Goal: Task Accomplishment & Management: Manage account settings

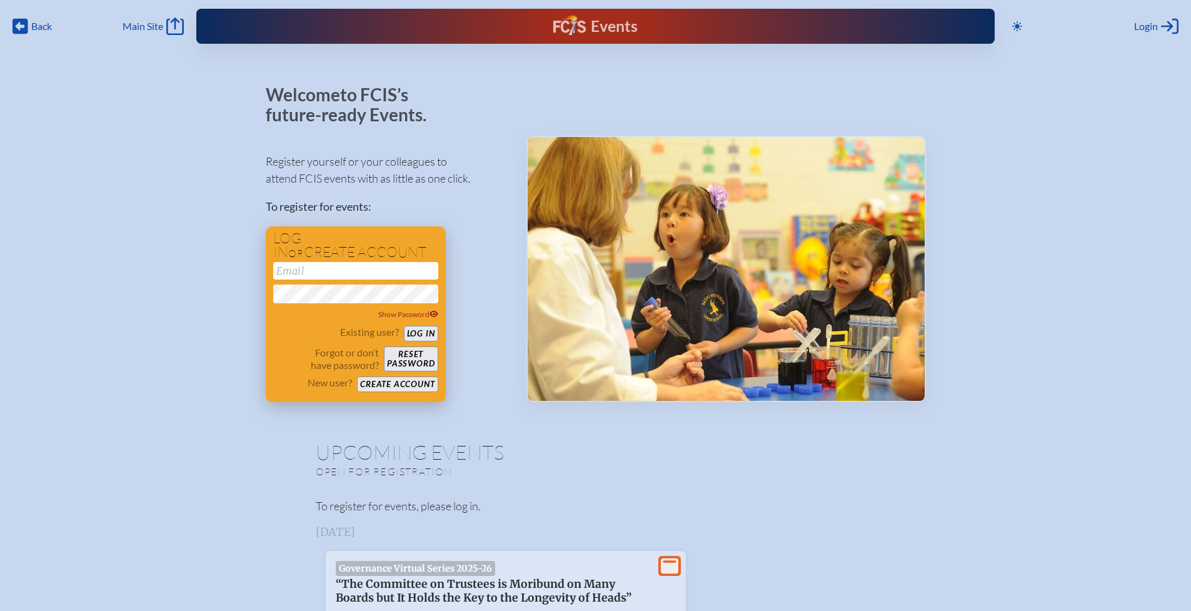
type input "[EMAIL_ADDRESS][DOMAIN_NAME]"
click at [431, 336] on button "Log in" at bounding box center [421, 334] width 34 height 16
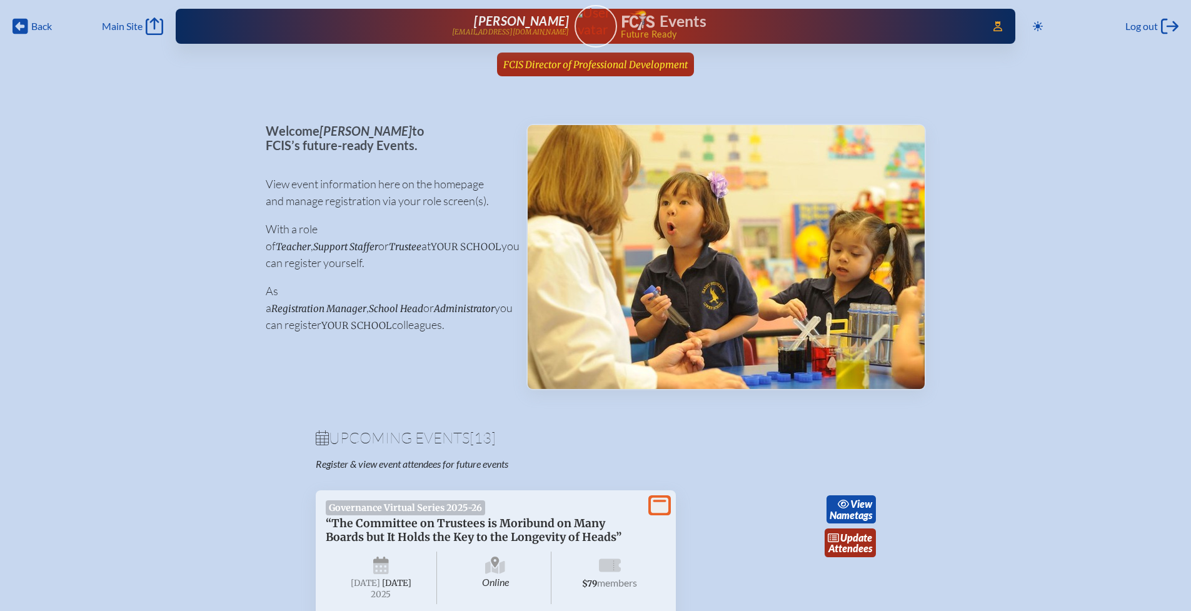
click at [622, 69] on span "FCIS Director of Professional Development" at bounding box center [595, 65] width 184 height 12
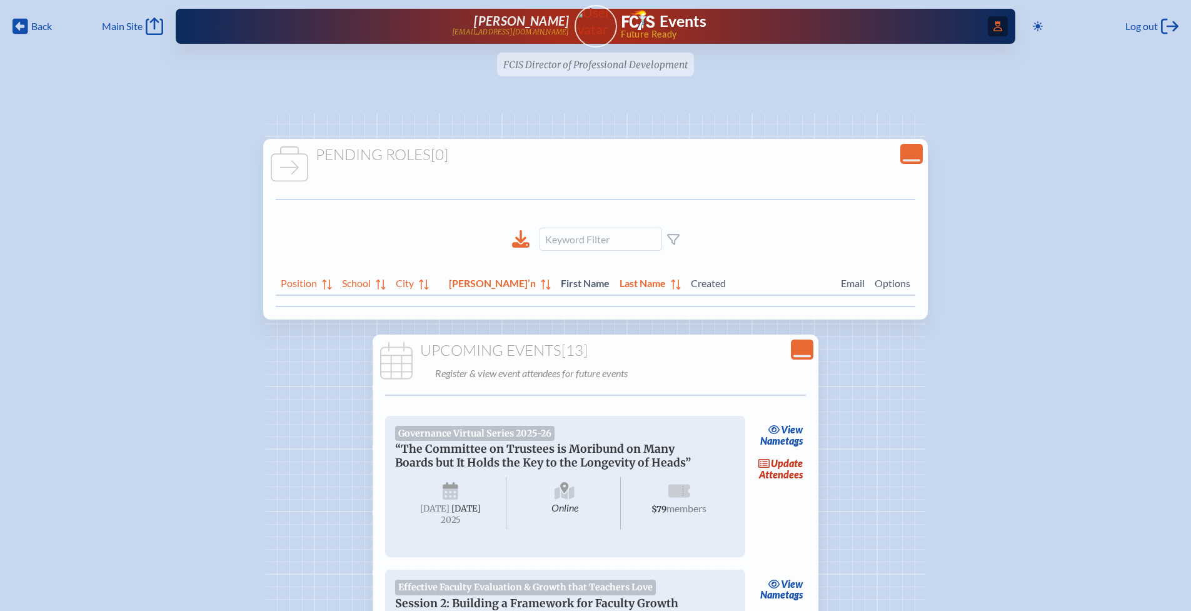
click at [993, 23] on icon "Access Users..." at bounding box center [997, 26] width 9 height 10
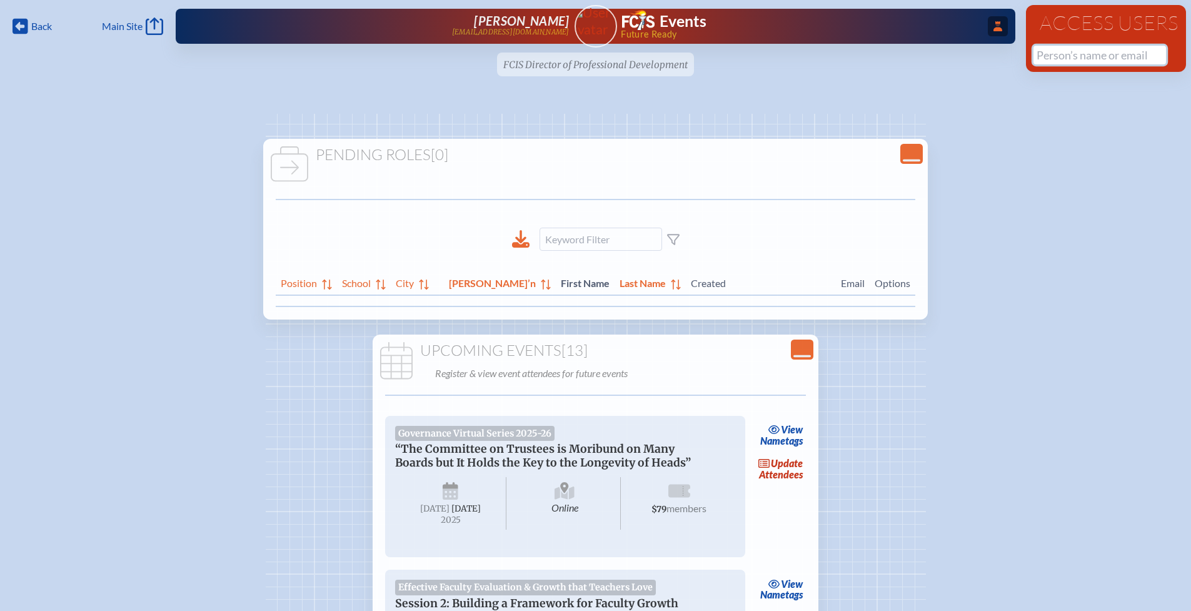
click at [1057, 57] on input "text" at bounding box center [1099, 55] width 132 height 19
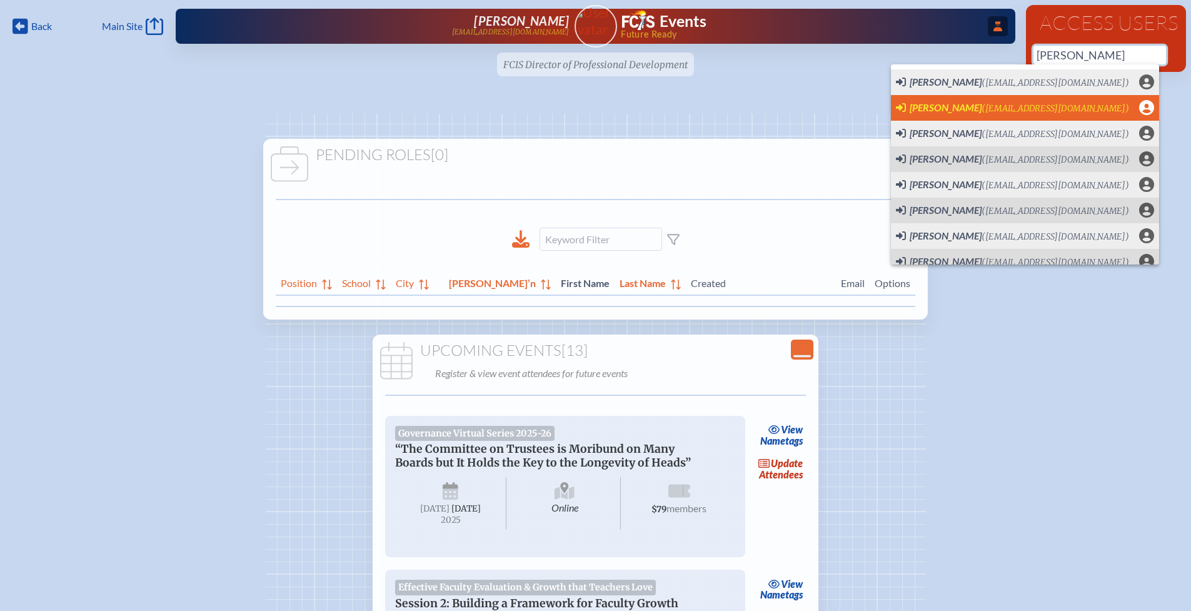
scroll to position [0, 9]
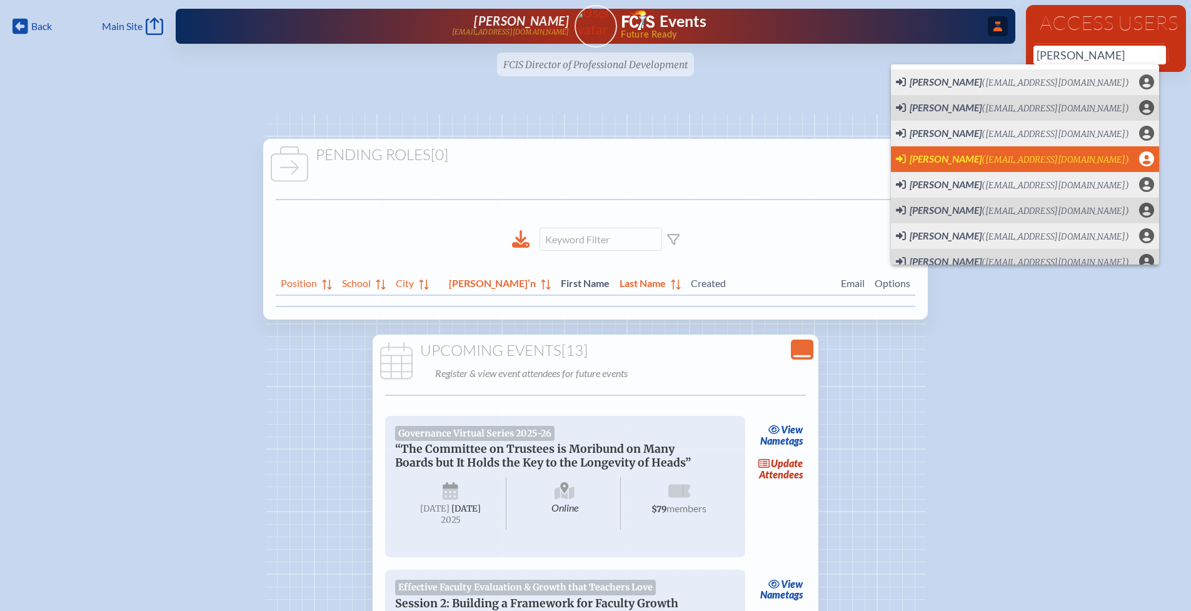
click at [937, 156] on span "[PERSON_NAME]" at bounding box center [945, 158] width 72 height 12
type input "mlarkin@cdspatriots.org"
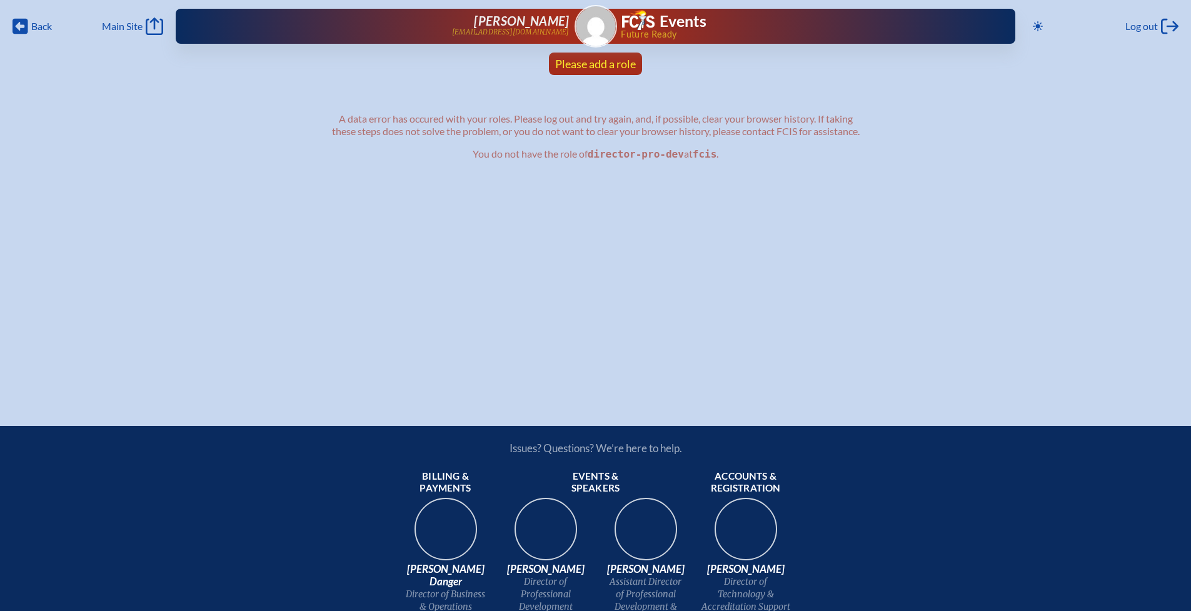
click at [624, 66] on span "Please add a role" at bounding box center [595, 64] width 81 height 14
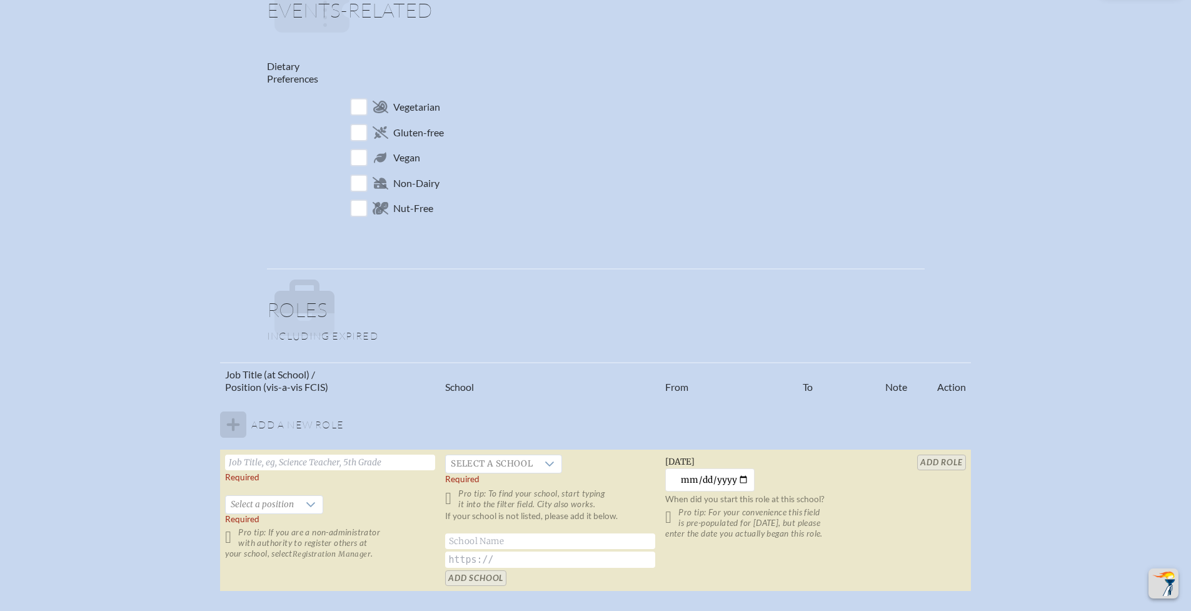
scroll to position [622, 0]
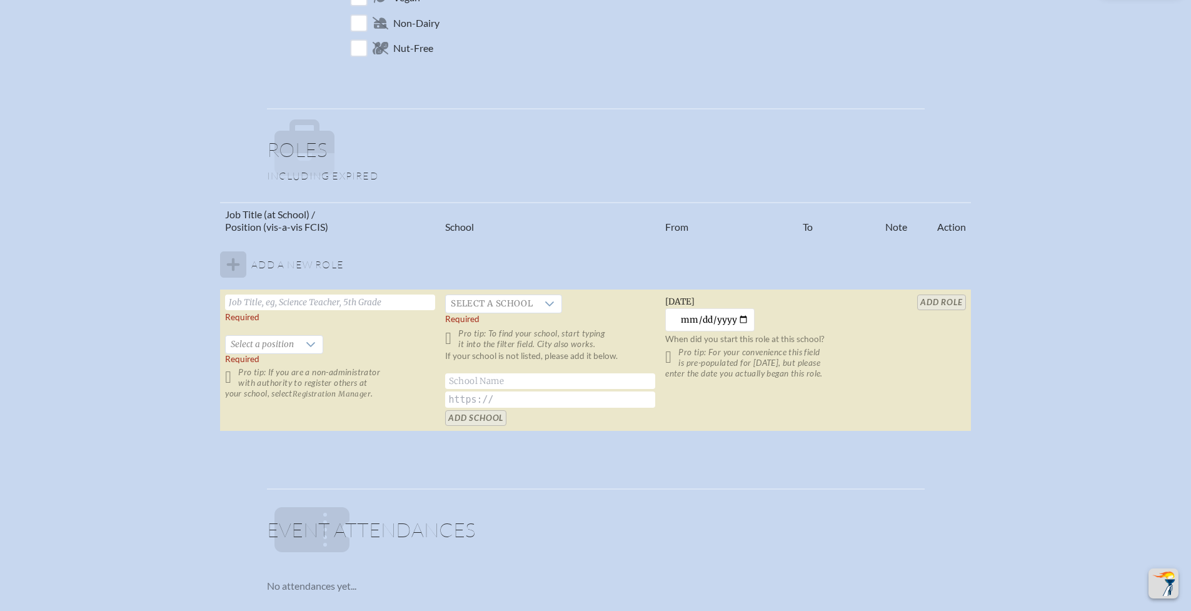
click at [326, 304] on input "text" at bounding box center [330, 302] width 210 height 16
click at [299, 341] on div at bounding box center [311, 344] width 24 height 17
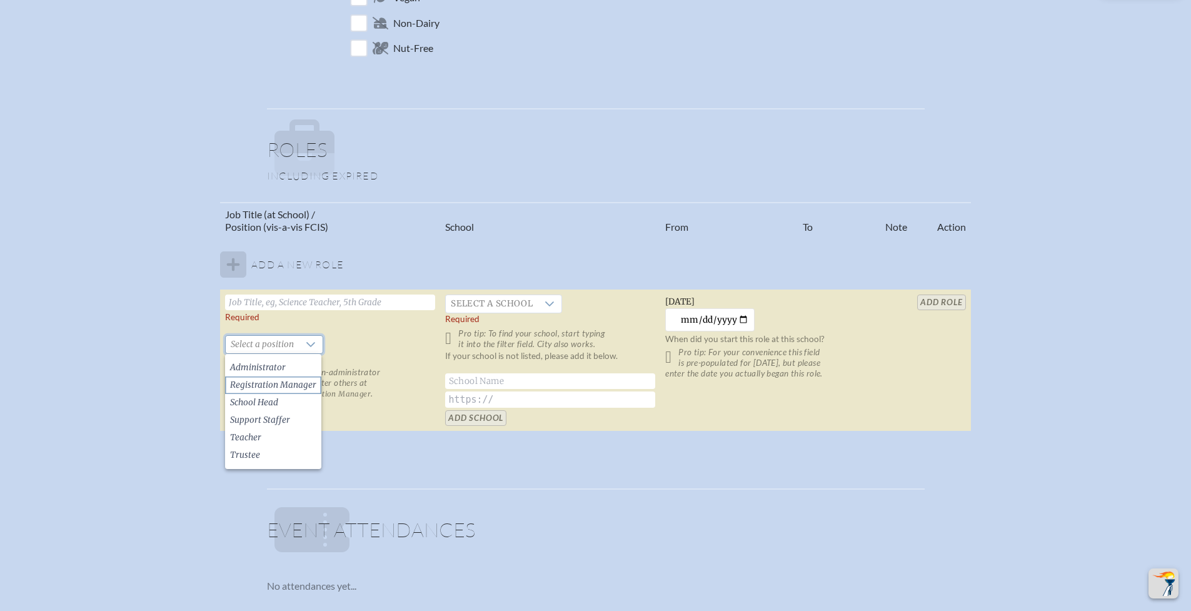
click at [290, 385] on span "Registration Manager" at bounding box center [273, 385] width 86 height 12
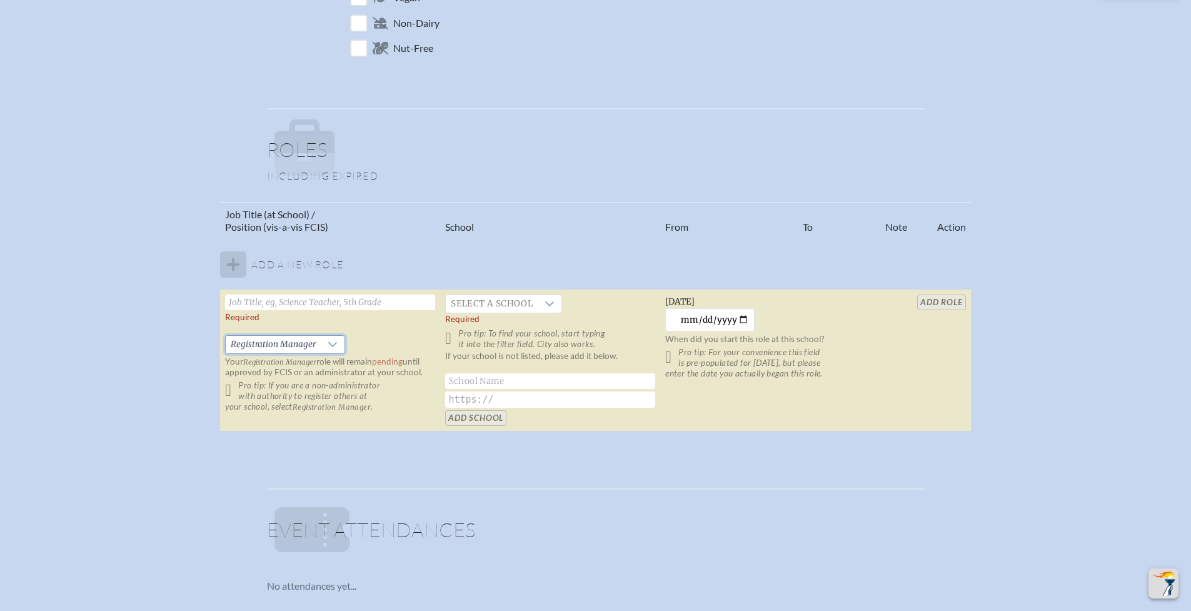
click at [265, 296] on input "text" at bounding box center [330, 302] width 210 height 16
type input "Calendar and Events Coordinator"
click at [509, 304] on span "Select a school" at bounding box center [492, 303] width 92 height 17
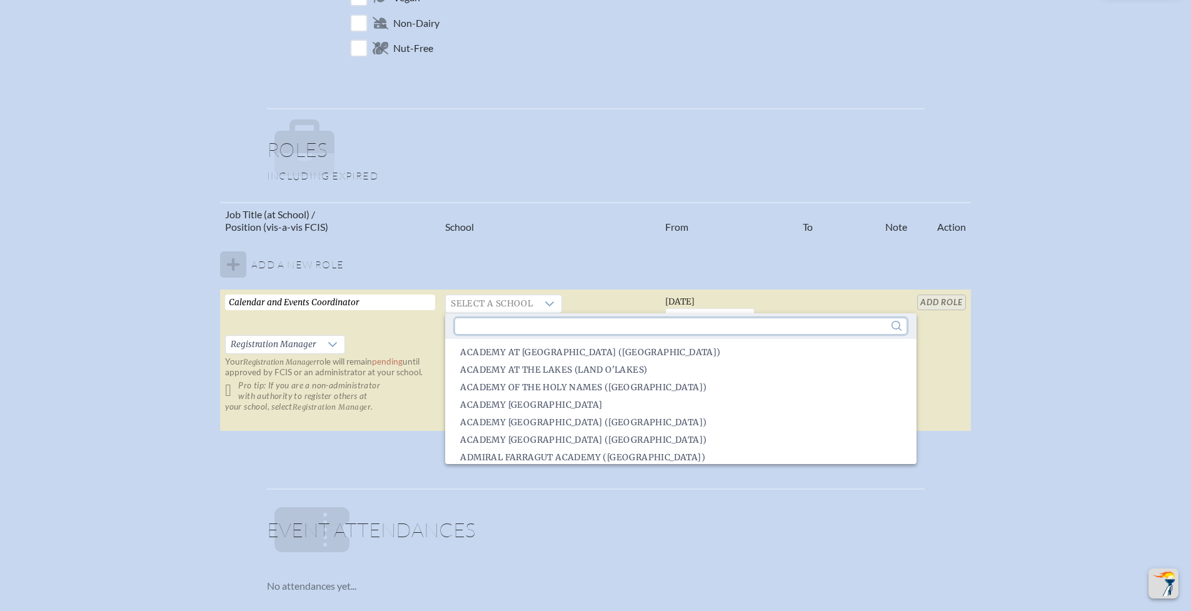
click at [516, 321] on input "text" at bounding box center [680, 326] width 451 height 16
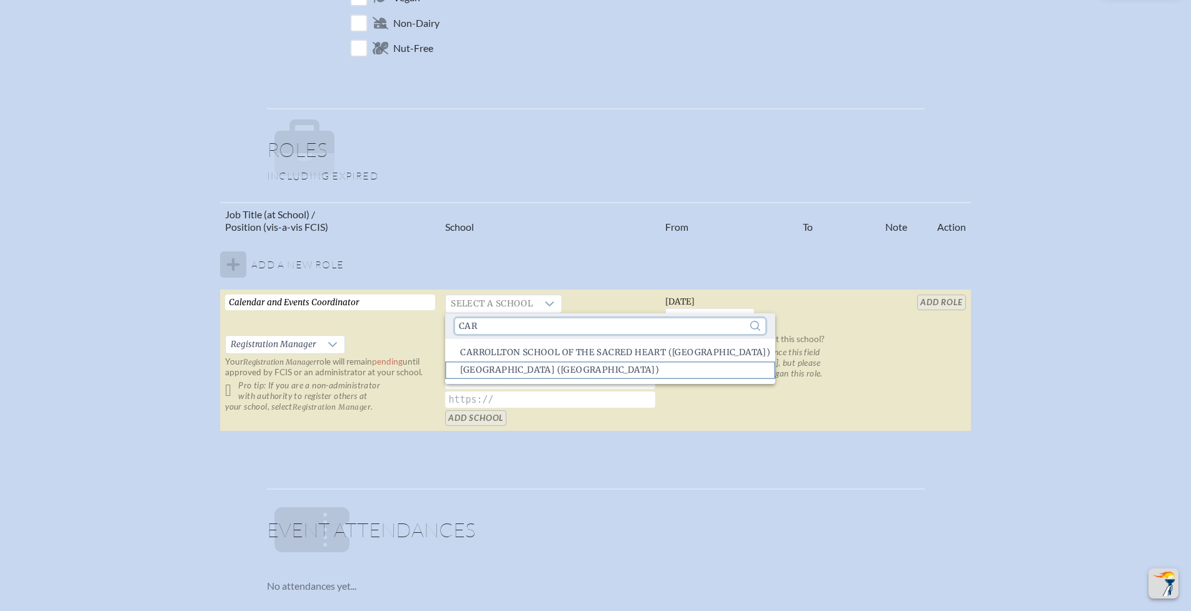
type input "car"
click at [534, 372] on span "Carrollwood Day School (Tampa)" at bounding box center [559, 370] width 199 height 12
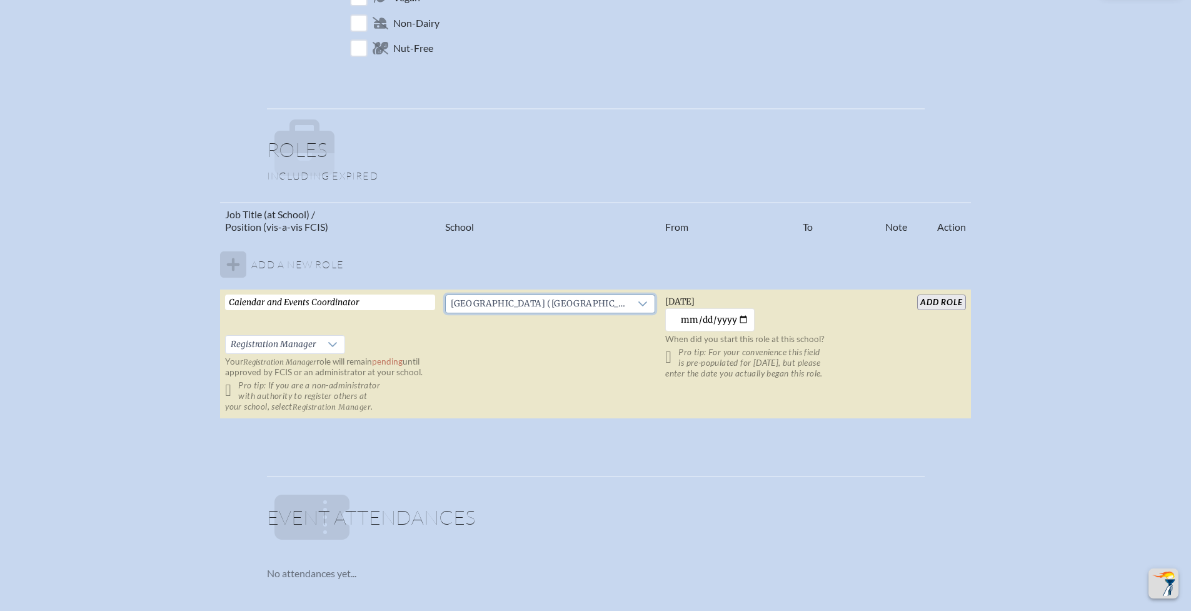
click at [929, 305] on input "add Role" at bounding box center [941, 302] width 48 height 16
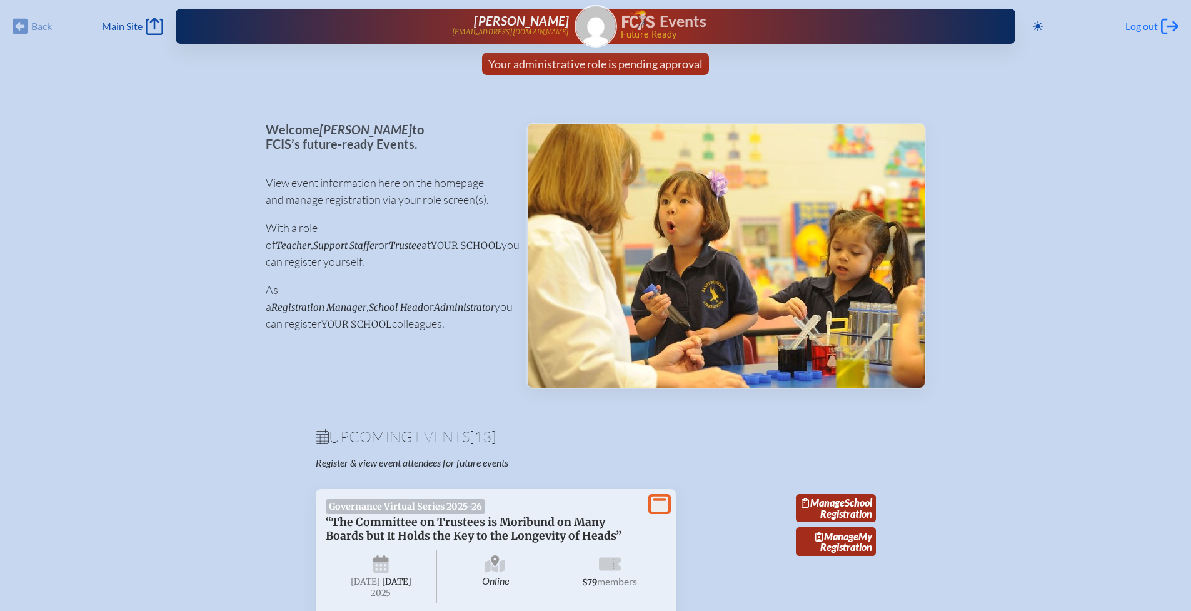
click at [1141, 22] on span "Log out" at bounding box center [1141, 26] width 32 height 12
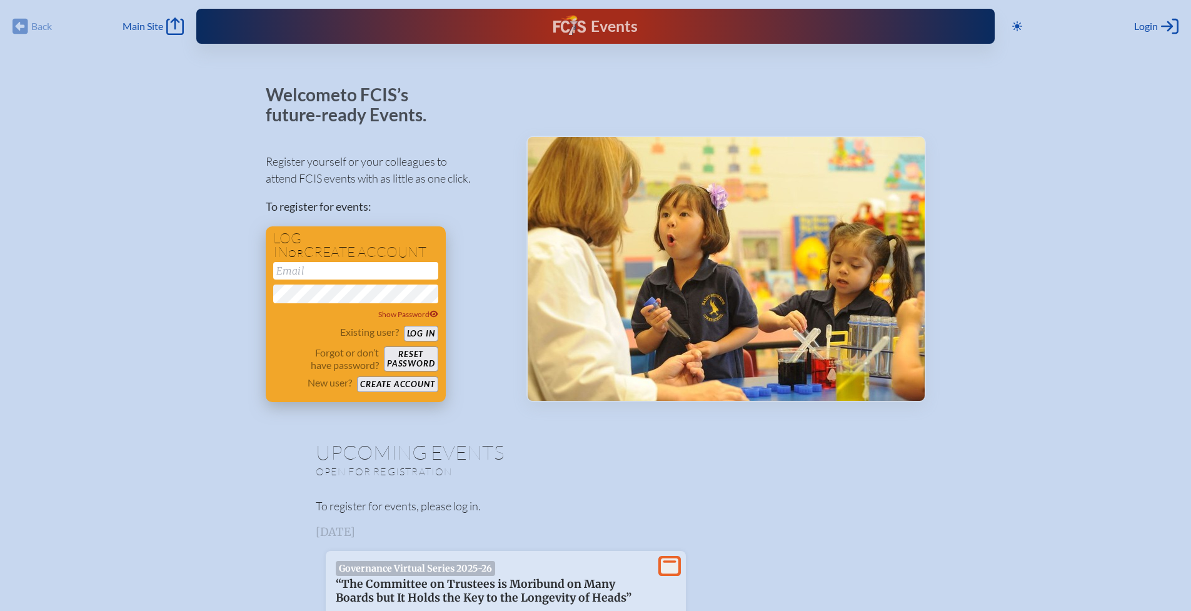
type input "[EMAIL_ADDRESS][DOMAIN_NAME]"
click at [421, 329] on button "Log in" at bounding box center [421, 334] width 34 height 16
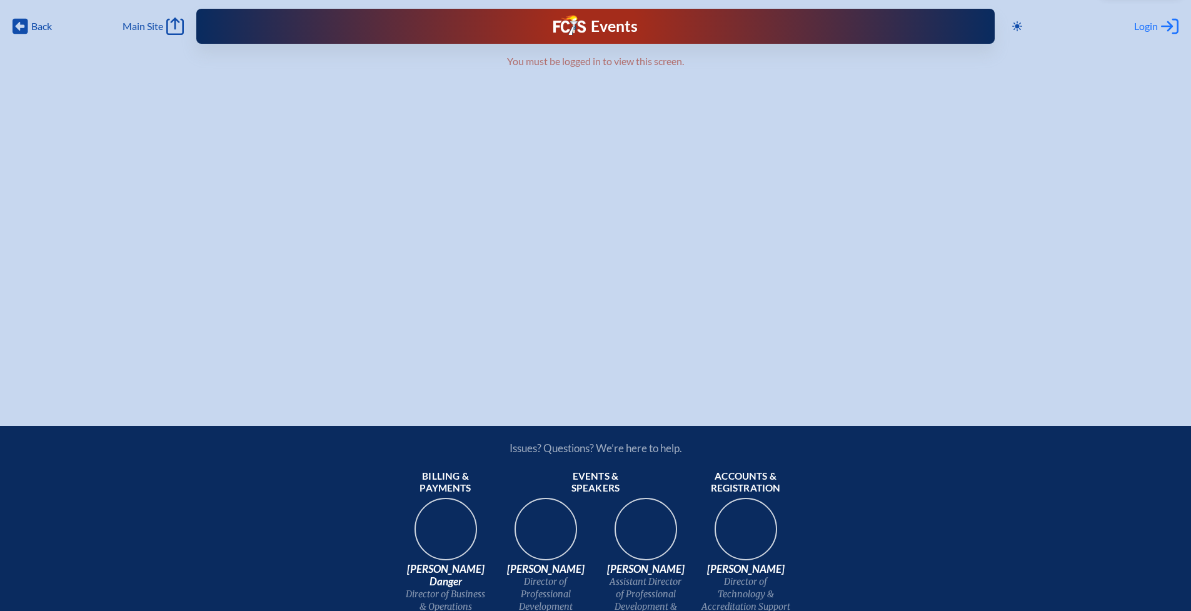
type input "[EMAIL_ADDRESS][DOMAIN_NAME]"
click at [1149, 17] on div "Login Log in or Create Account" at bounding box center [1156, 25] width 44 height 17
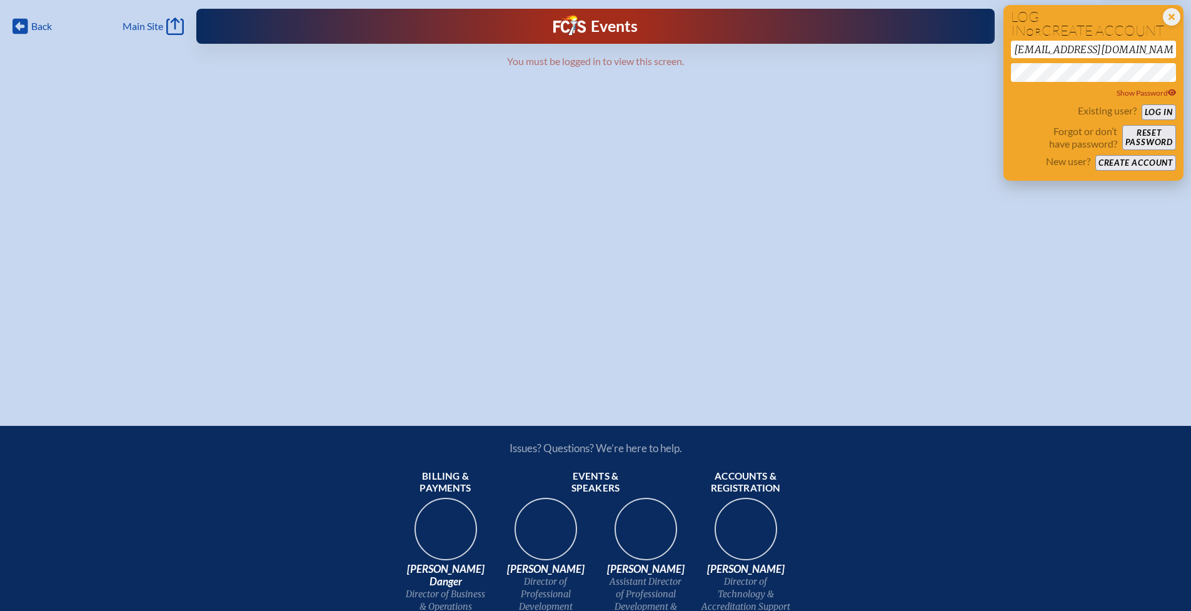
click at [1161, 108] on button "Log in" at bounding box center [1158, 112] width 34 height 16
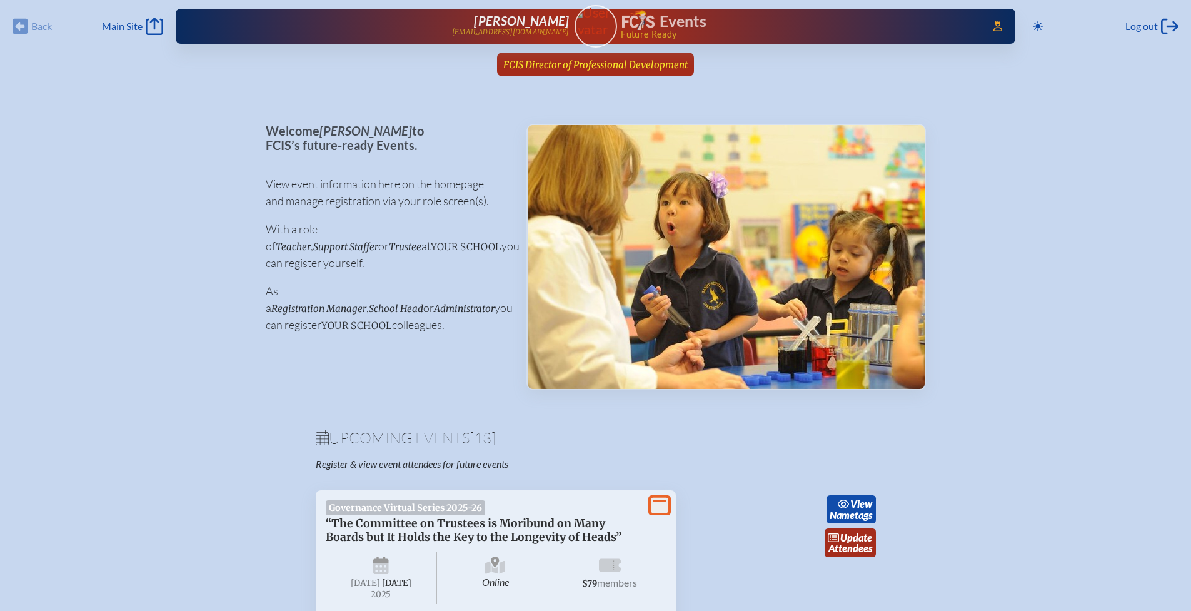
click at [610, 66] on span "FCIS Director of Professional Development" at bounding box center [595, 65] width 184 height 12
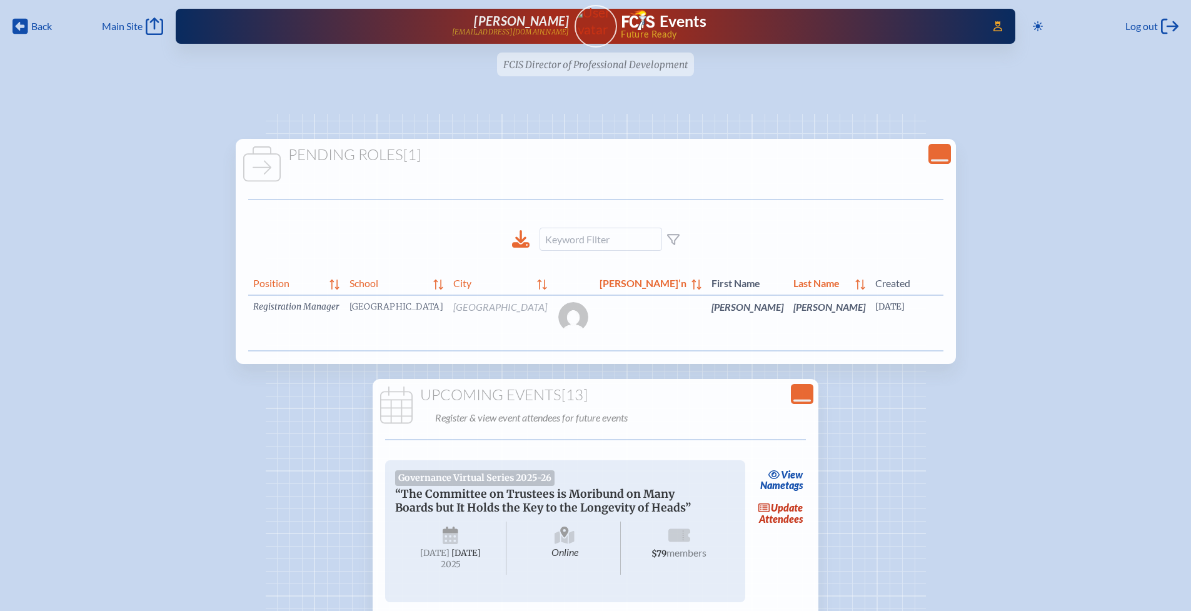
scroll to position [0, 47]
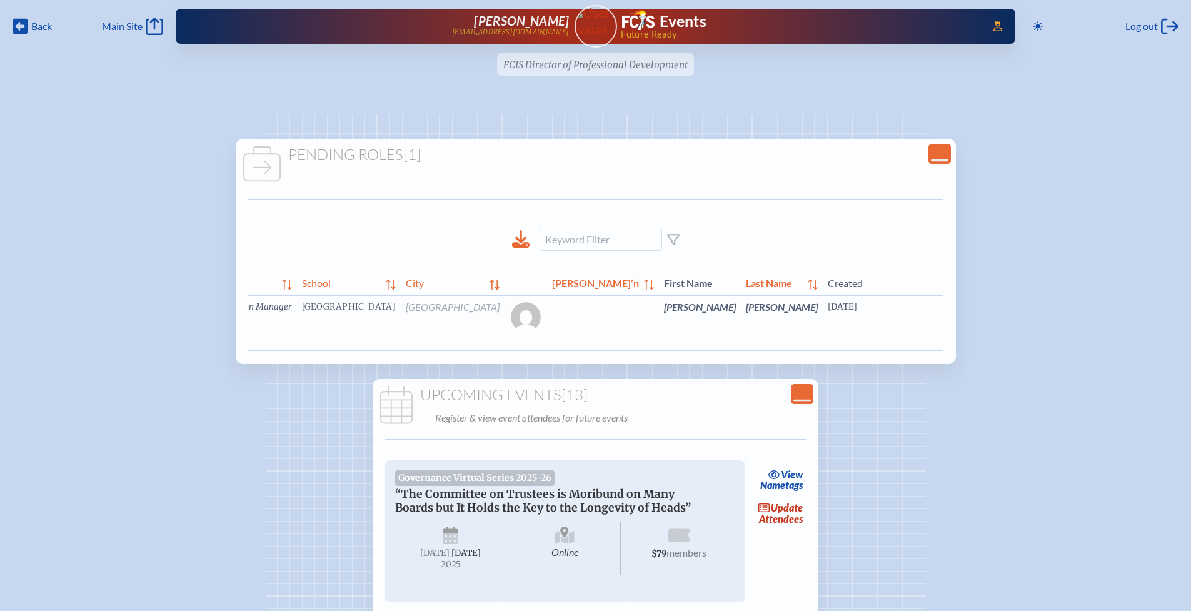
click at [1082, 314] on span "edit" at bounding box center [1090, 314] width 17 height 12
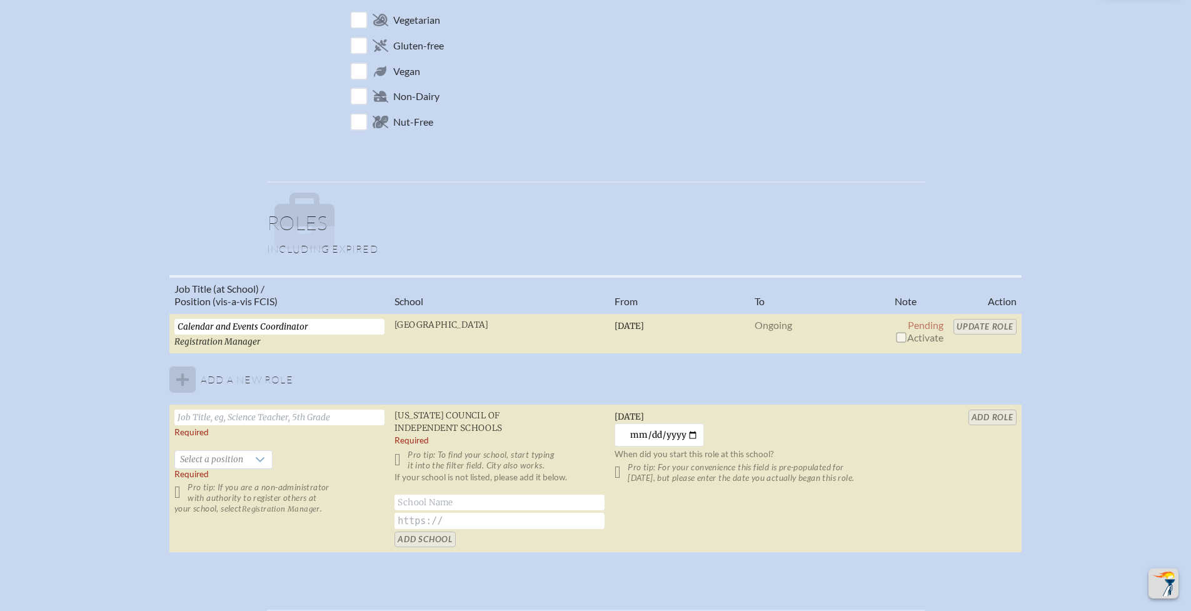
scroll to position [662, 0]
click at [902, 336] on input "checkbox" at bounding box center [901, 334] width 10 height 10
checkbox input "true"
click at [971, 326] on input "Update Role" at bounding box center [984, 324] width 63 height 16
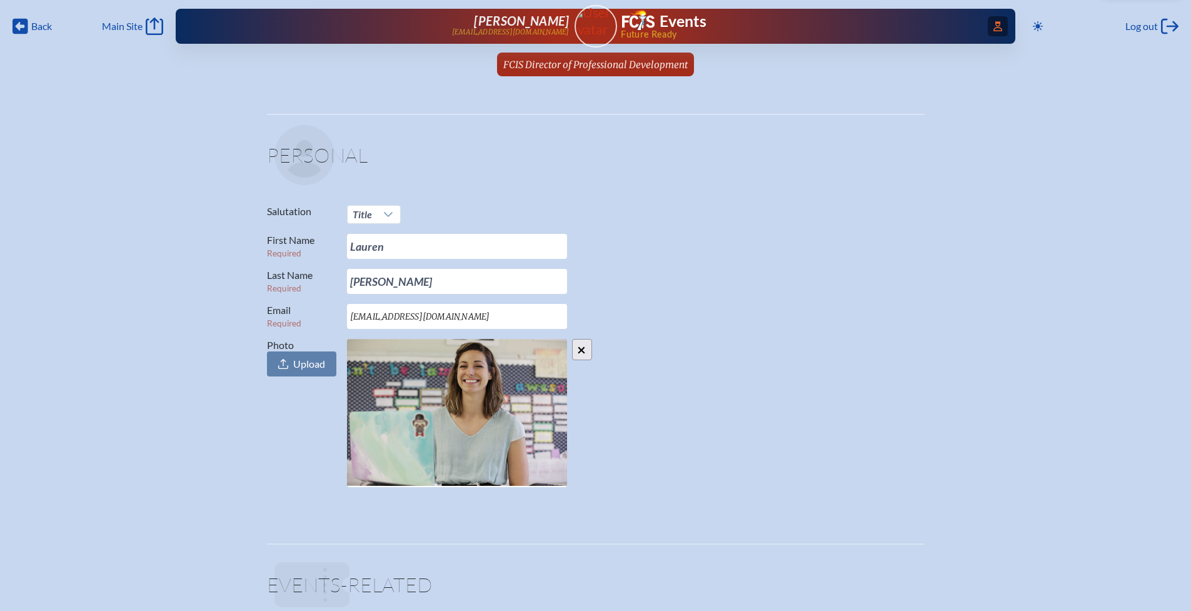
click at [993, 26] on icon "Access Users..." at bounding box center [997, 26] width 9 height 10
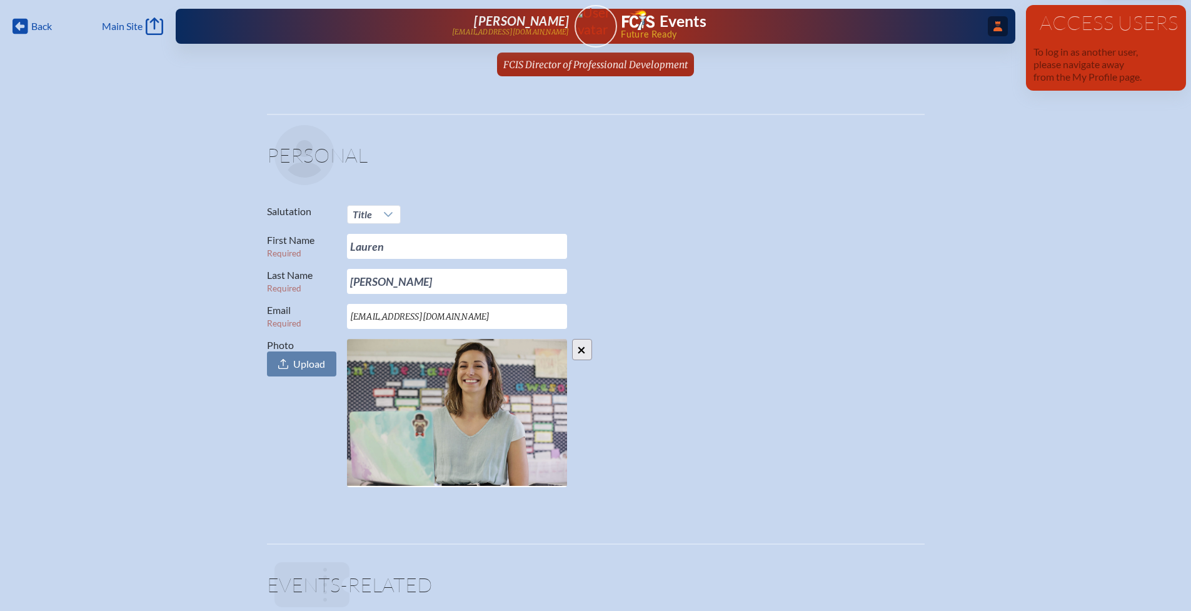
click at [662, 61] on span "FCIS Director of Professional Development" at bounding box center [595, 65] width 184 height 12
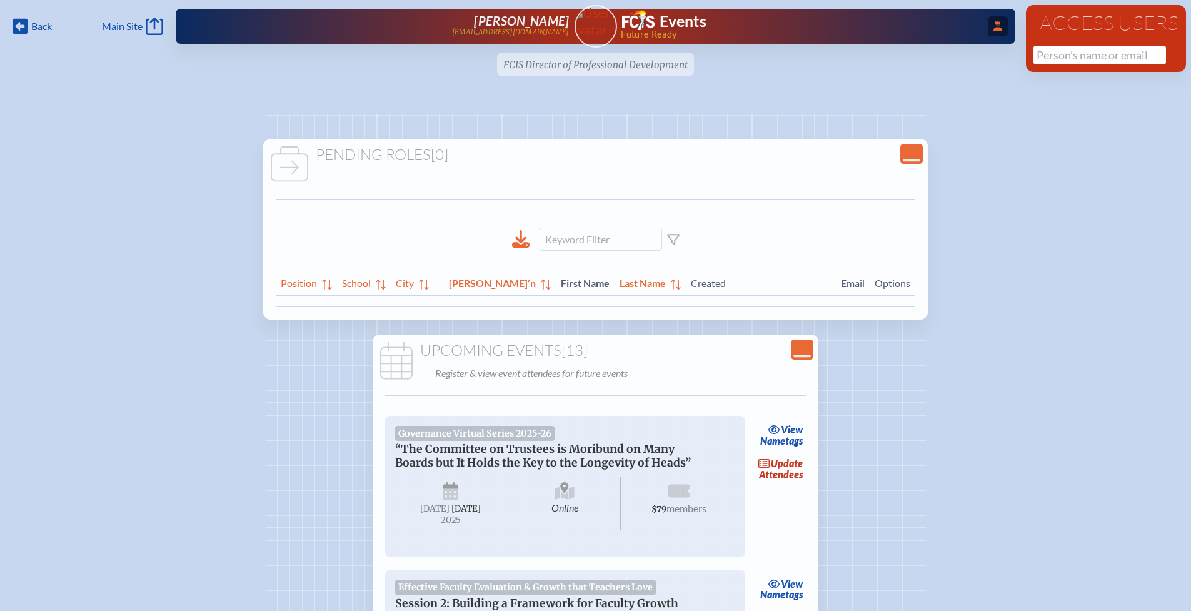
click at [996, 26] on icon "...Close Access Users" at bounding box center [997, 26] width 9 height 10
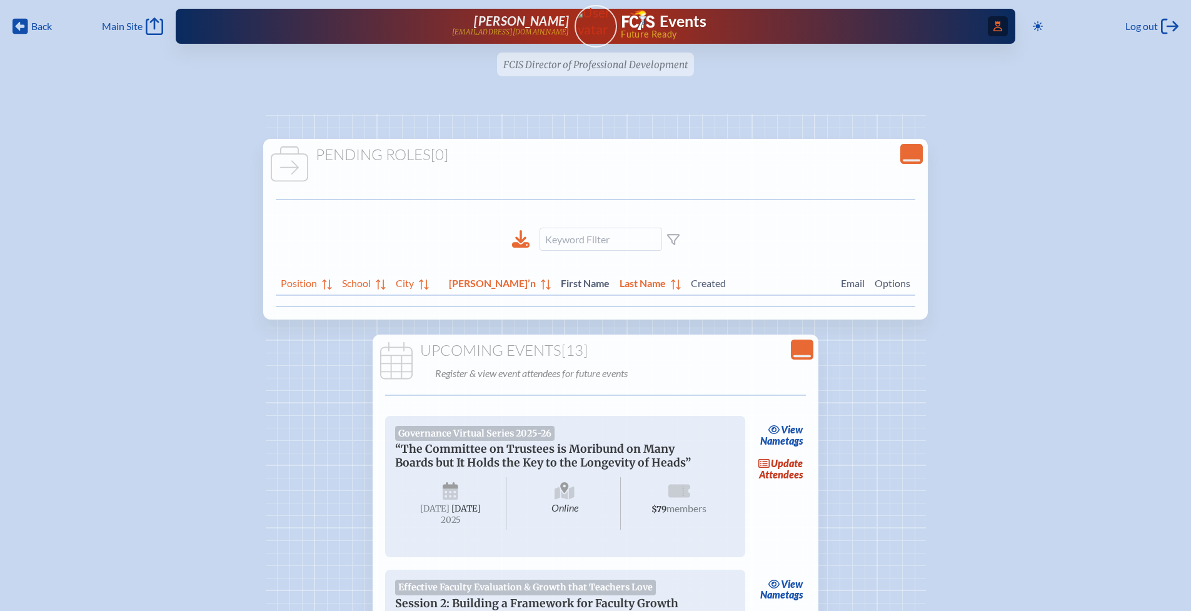
click at [994, 29] on icon "Access Users..." at bounding box center [997, 26] width 9 height 10
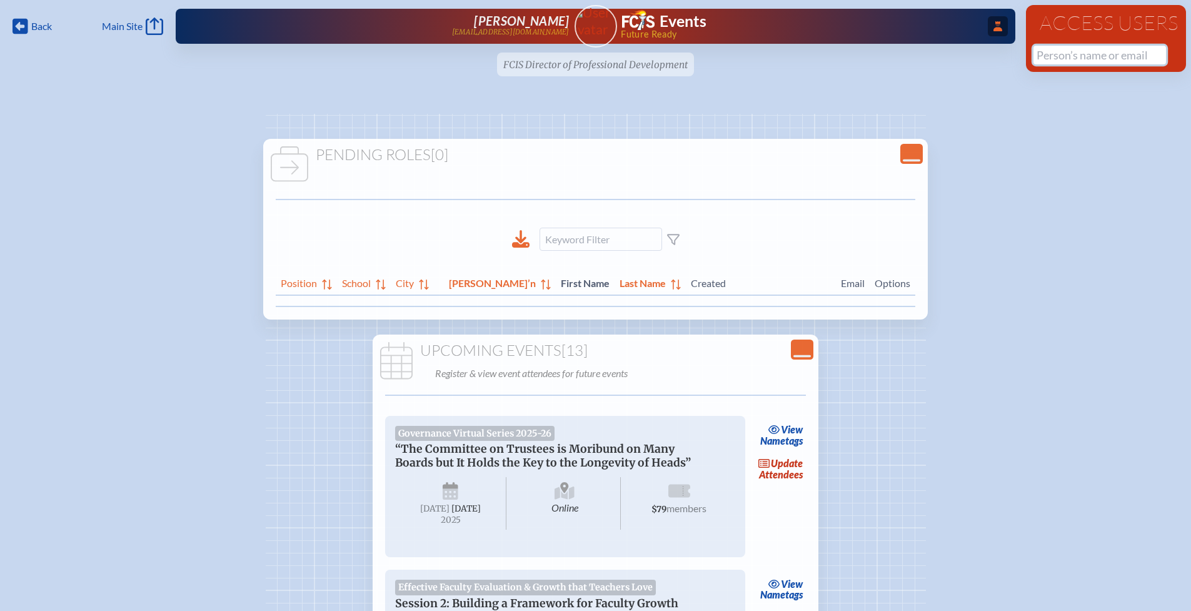
click at [1070, 57] on input "text" at bounding box center [1099, 55] width 132 height 19
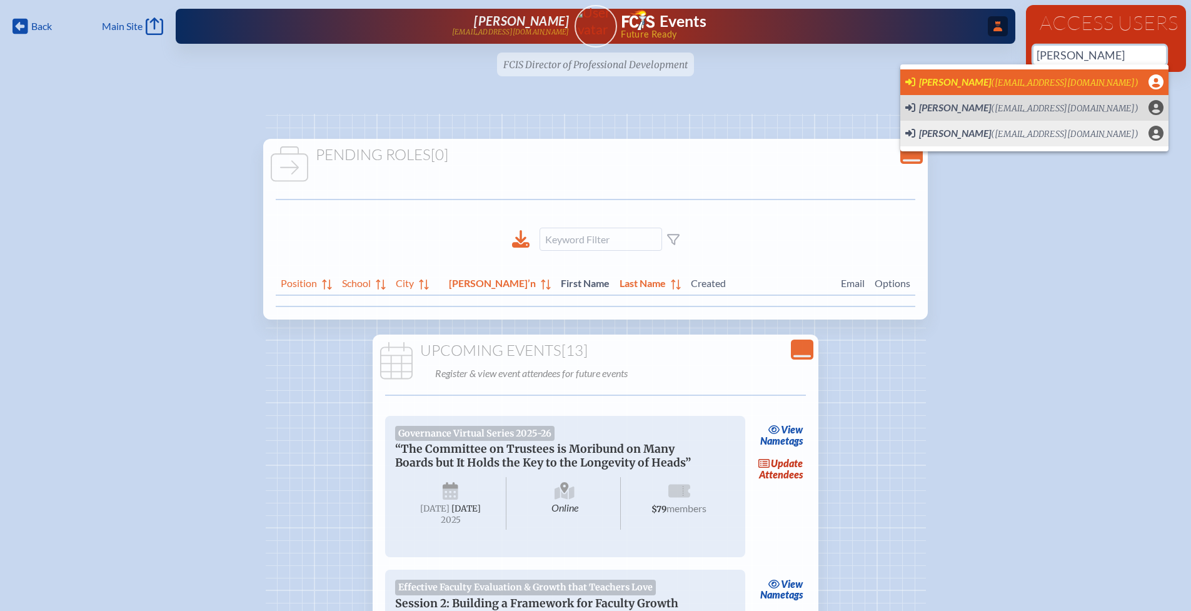
scroll to position [0, 9]
click at [991, 79] on span "([EMAIL_ADDRESS][DOMAIN_NAME])" at bounding box center [1064, 82] width 147 height 11
type input "[EMAIL_ADDRESS][DOMAIN_NAME]"
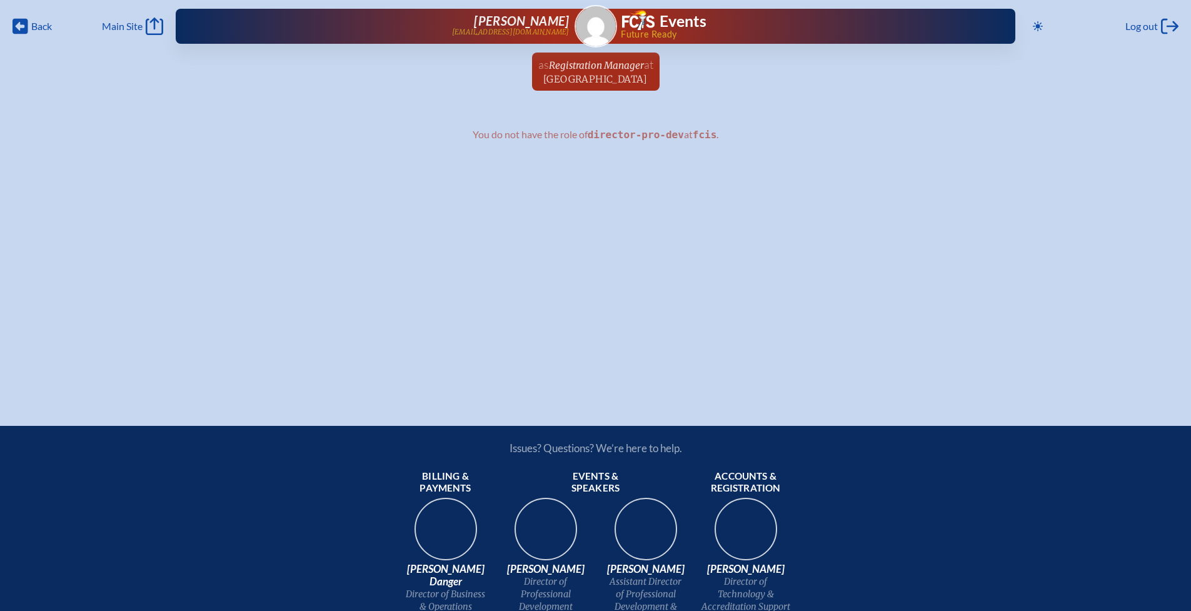
click at [607, 68] on span "Registration Manager" at bounding box center [596, 65] width 95 height 12
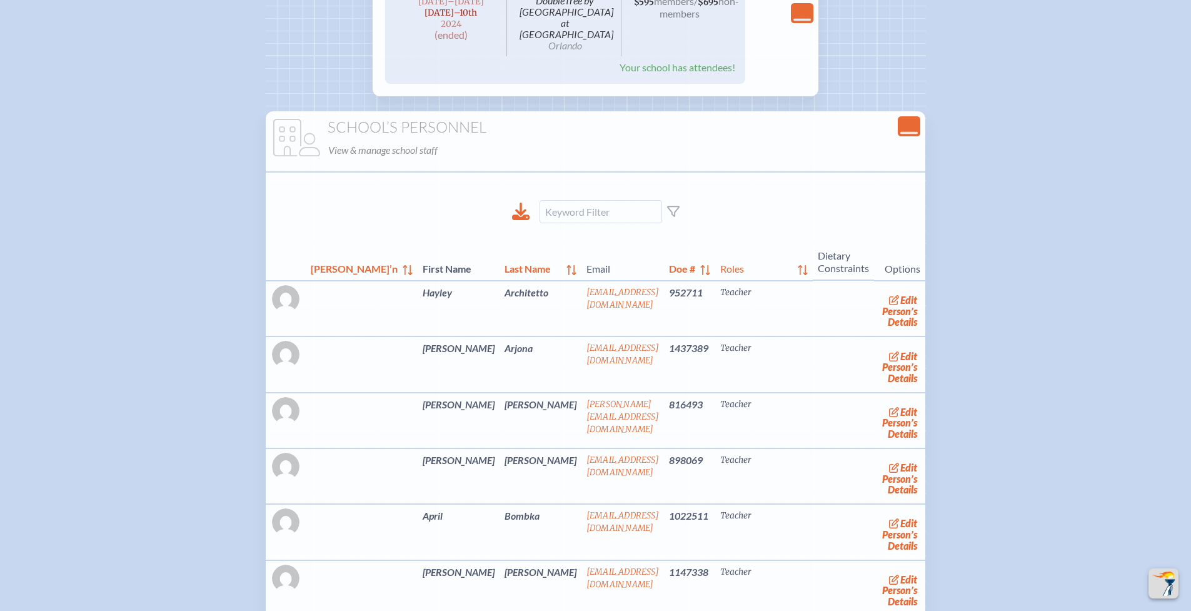
scroll to position [3717, 0]
click at [605, 222] on input at bounding box center [600, 210] width 122 height 23
type input "sara"
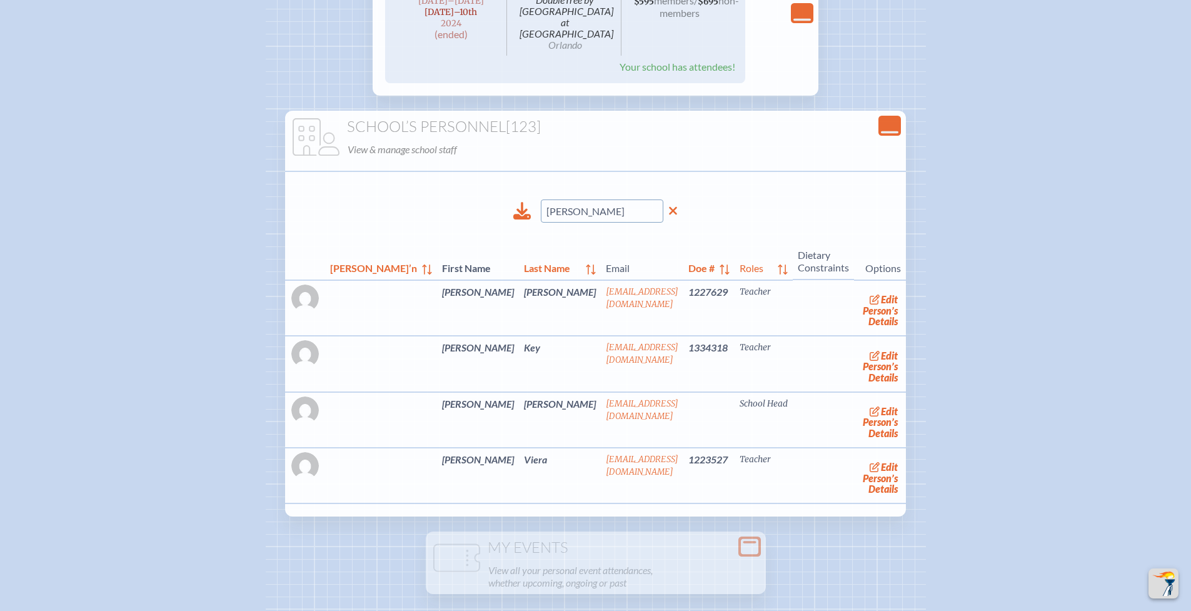
drag, startPoint x: 576, startPoint y: 286, endPoint x: 472, endPoint y: 286, distance: 103.7
click at [472, 232] on div "sara" at bounding box center [596, 210] width 300 height 43
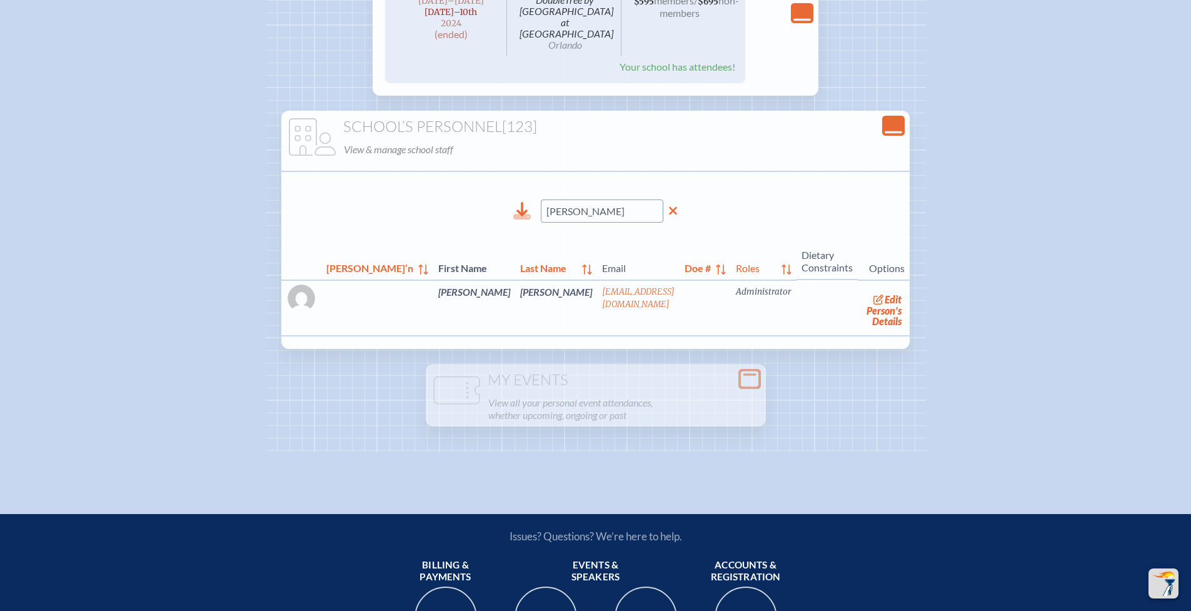
drag, startPoint x: 574, startPoint y: 287, endPoint x: 493, endPoint y: 284, distance: 81.3
click at [494, 232] on div "tim" at bounding box center [596, 210] width 300 height 43
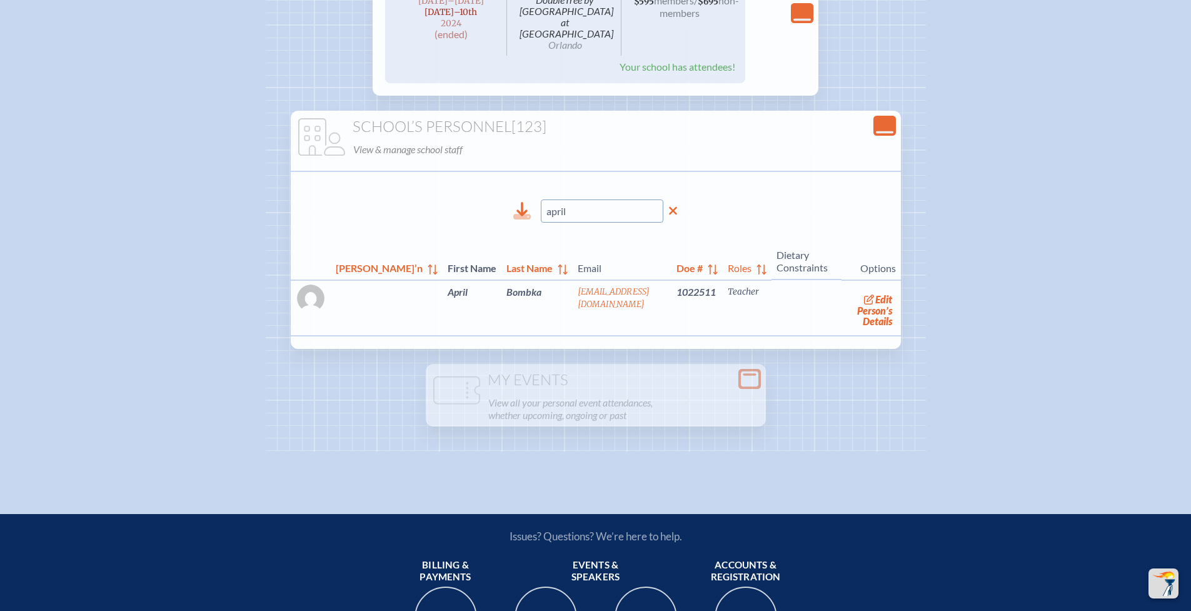
drag, startPoint x: 585, startPoint y: 286, endPoint x: 511, endPoint y: 286, distance: 73.8
click at [511, 232] on div "april" at bounding box center [596, 210] width 300 height 43
type input "nancy"
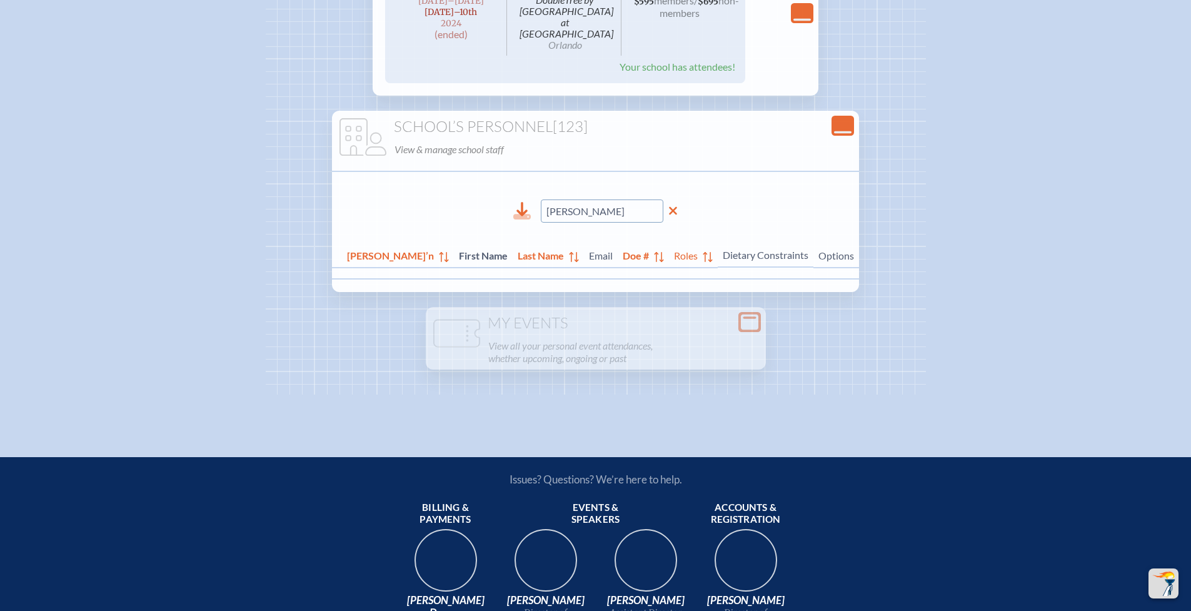
drag, startPoint x: 591, startPoint y: 287, endPoint x: 516, endPoint y: 285, distance: 74.4
click at [516, 232] on div "nancy" at bounding box center [596, 210] width 300 height 43
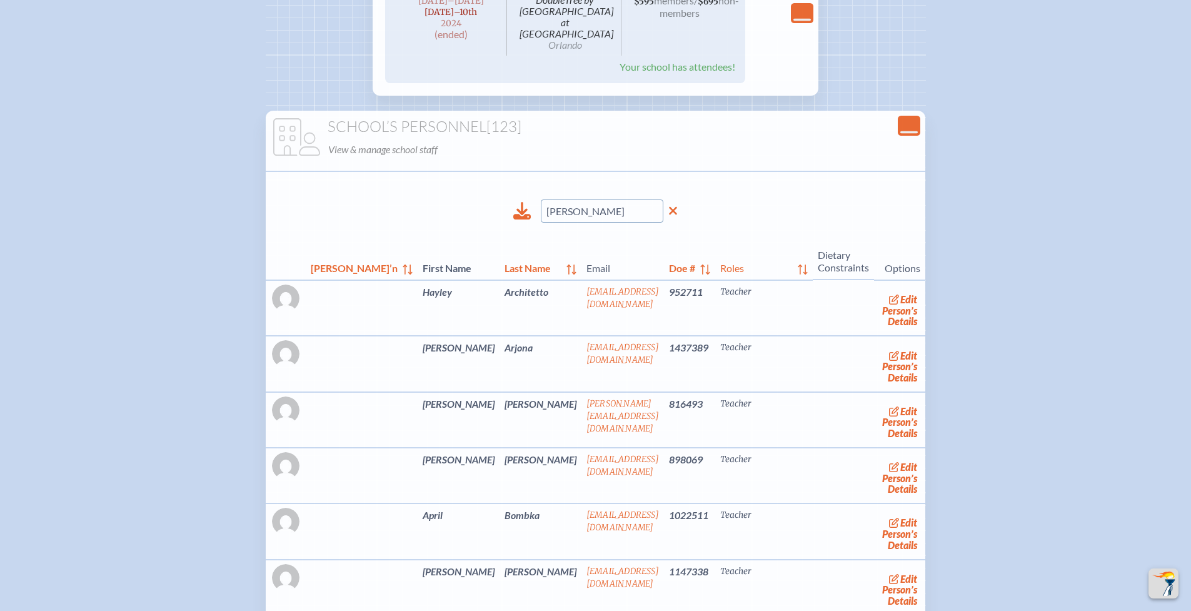
type input "seth"
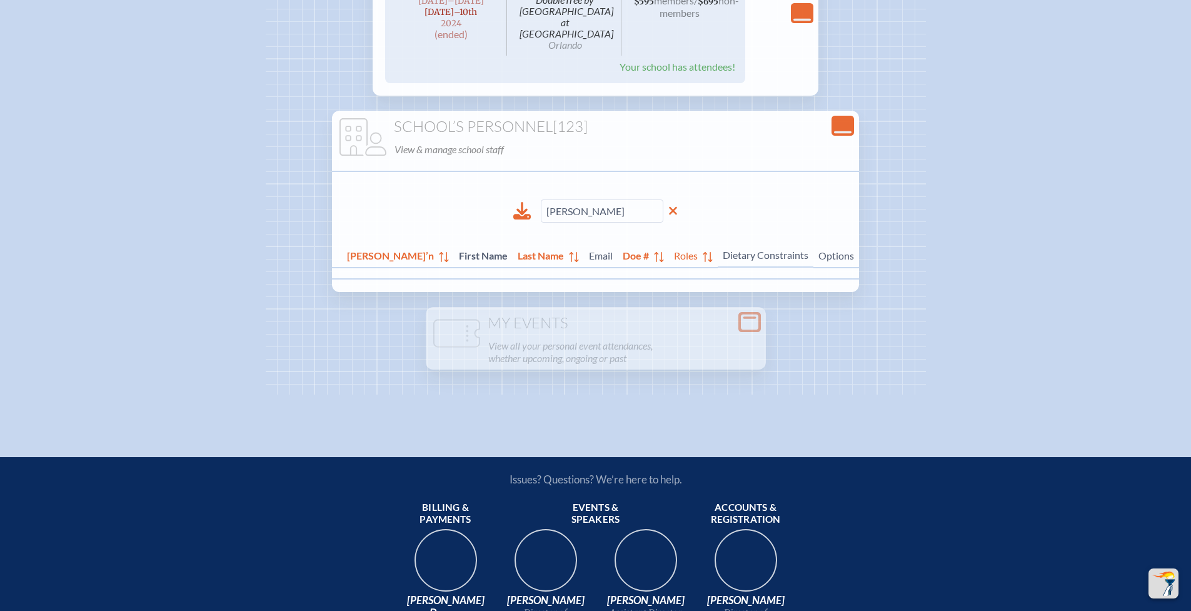
click at [669, 215] on icon at bounding box center [673, 211] width 8 height 8
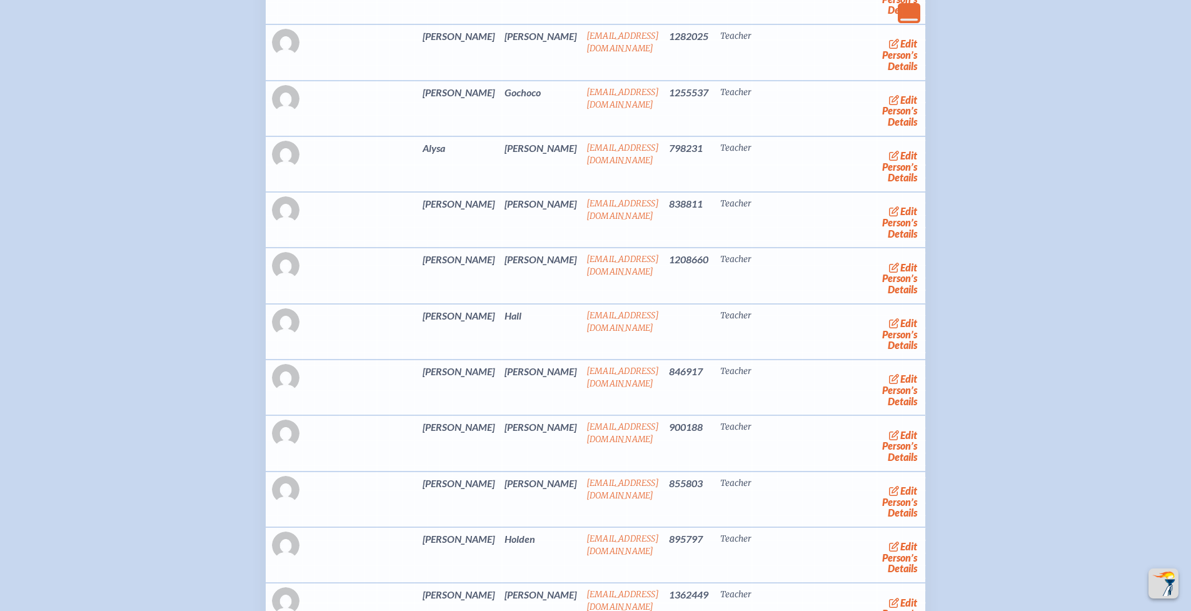
scroll to position [5632, 0]
